Goal: Task Accomplishment & Management: Manage account settings

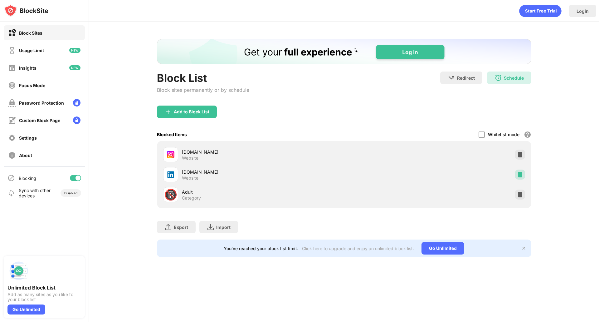
click at [523, 174] on img at bounding box center [520, 174] width 6 height 6
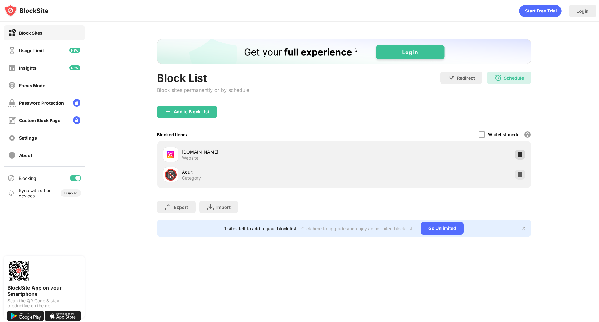
click at [523, 153] on img at bounding box center [520, 154] width 6 height 6
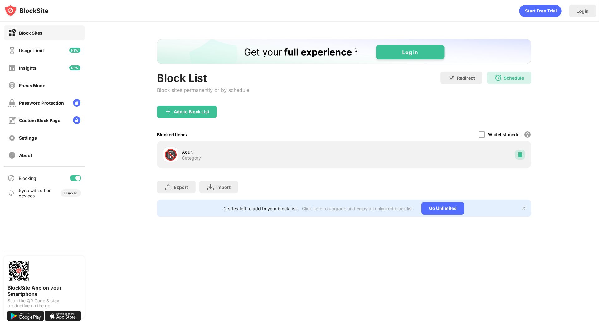
click at [523, 153] on img at bounding box center [520, 154] width 6 height 6
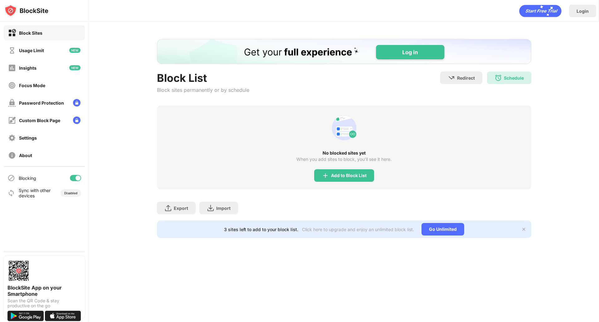
click at [390, 145] on div "No blocked sites yet When you add sites to block, you’ll see it here. Add to Bl…" at bounding box center [344, 148] width 375 height 84
click at [347, 177] on div "Add to Block List" at bounding box center [349, 175] width 36 height 5
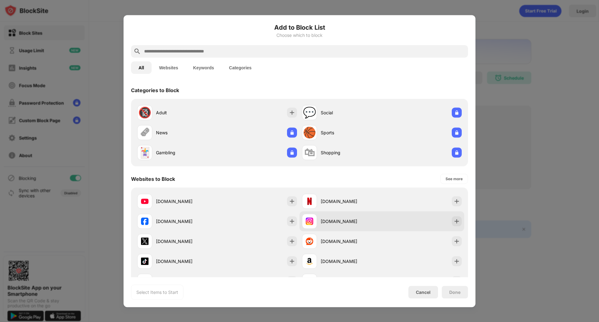
click at [458, 221] on div "[DOMAIN_NAME]" at bounding box center [382, 221] width 165 height 20
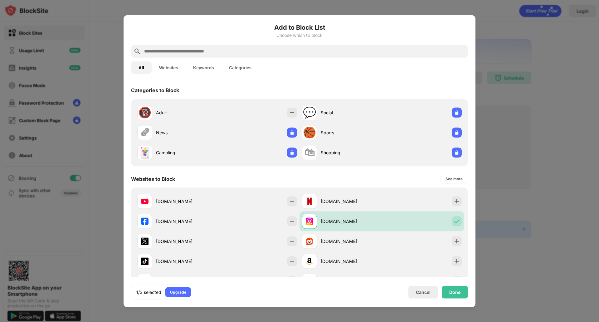
click at [415, 46] on div at bounding box center [299, 51] width 337 height 12
click at [407, 52] on input "text" at bounding box center [305, 50] width 322 height 7
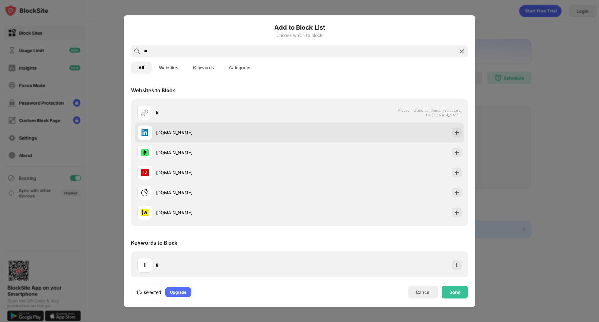
type input "**"
click at [195, 135] on div "[DOMAIN_NAME]" at bounding box center [228, 132] width 144 height 7
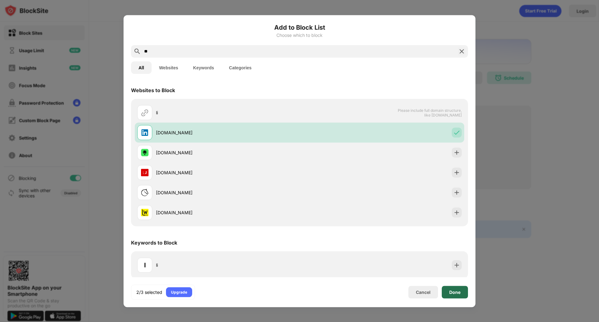
click at [447, 298] on div "Done" at bounding box center [455, 292] width 26 height 12
